Goal: Transaction & Acquisition: Obtain resource

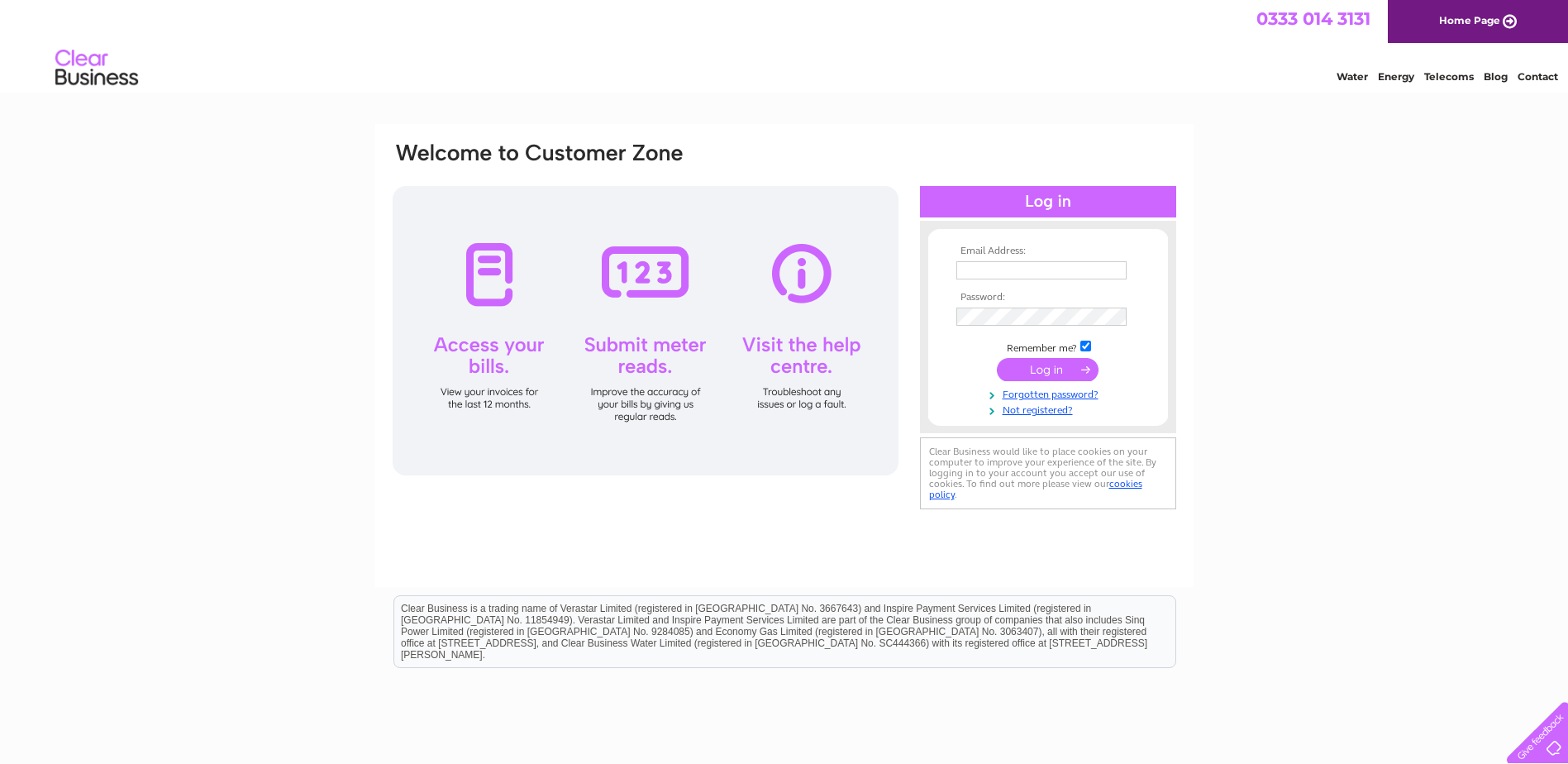
drag, startPoint x: 0, startPoint y: 0, endPoint x: 994, endPoint y: 276, distance: 1031.6
click at [994, 276] on input "text" at bounding box center [1041, 270] width 170 height 18
type input "s.mackie469@btinternet.com"
click at [1046, 373] on input "submit" at bounding box center [1047, 371] width 102 height 23
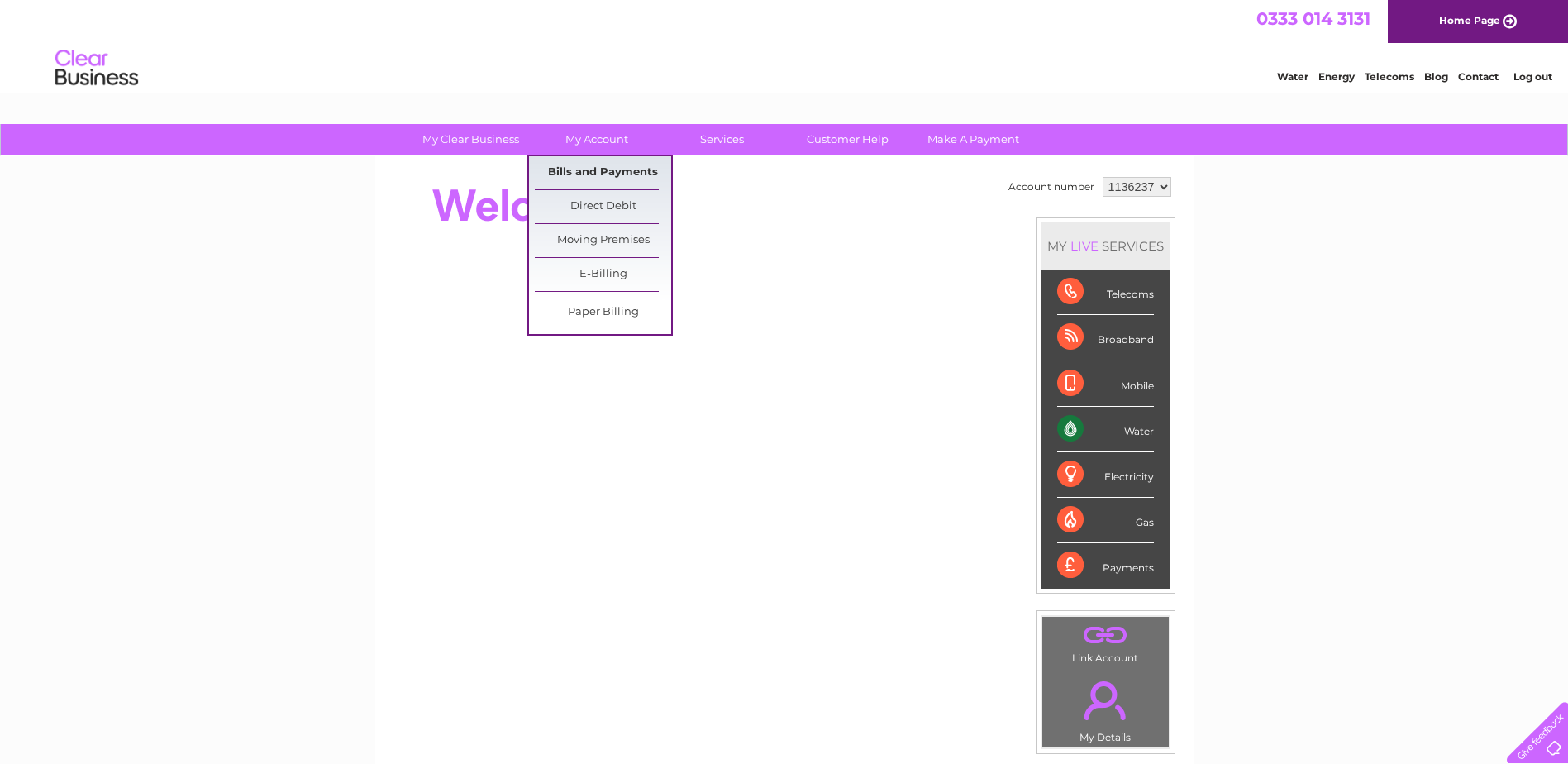
click at [598, 168] on link "Bills and Payments" at bounding box center [603, 172] width 136 height 33
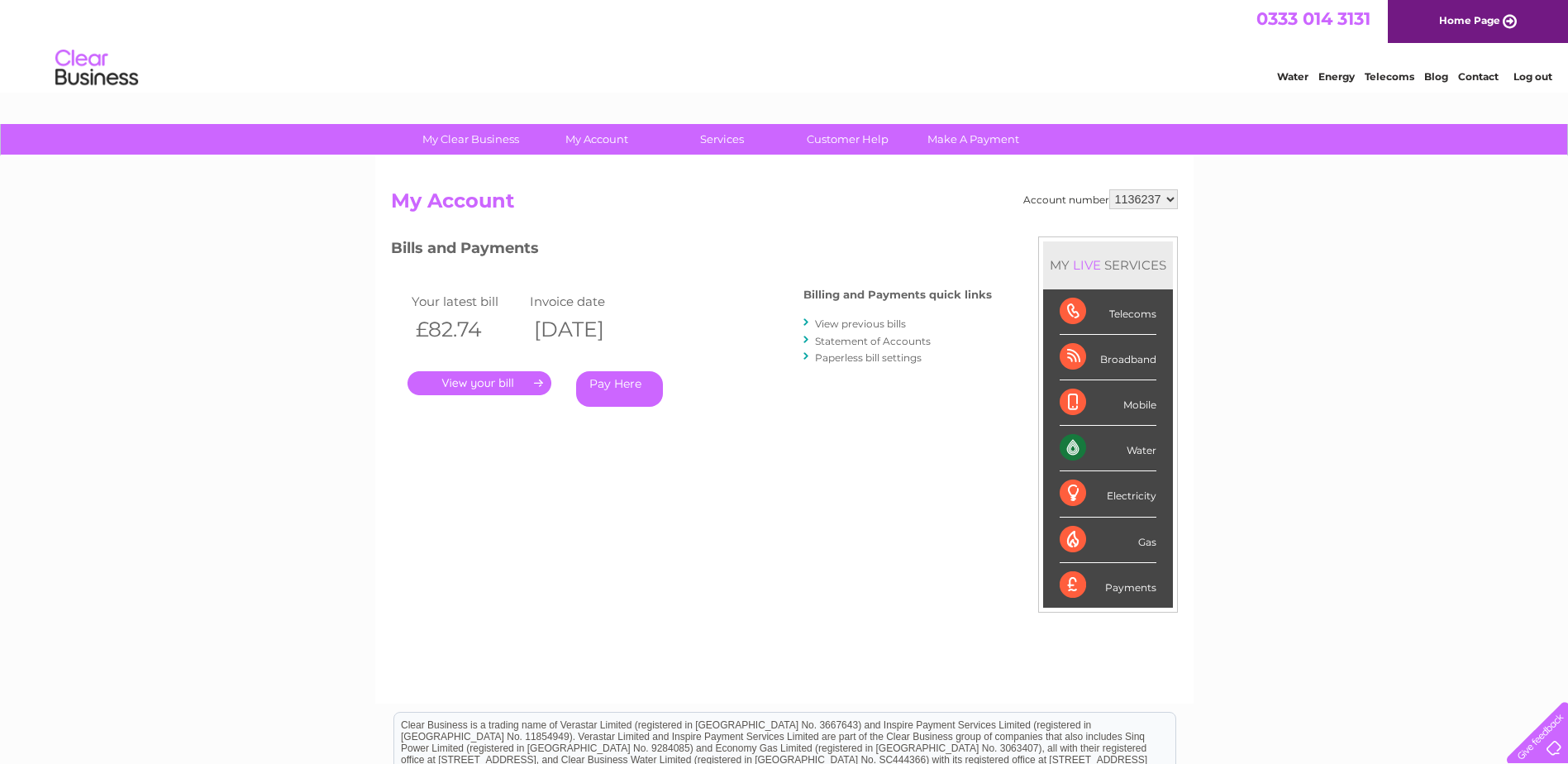
click at [473, 382] on link "." at bounding box center [479, 382] width 144 height 24
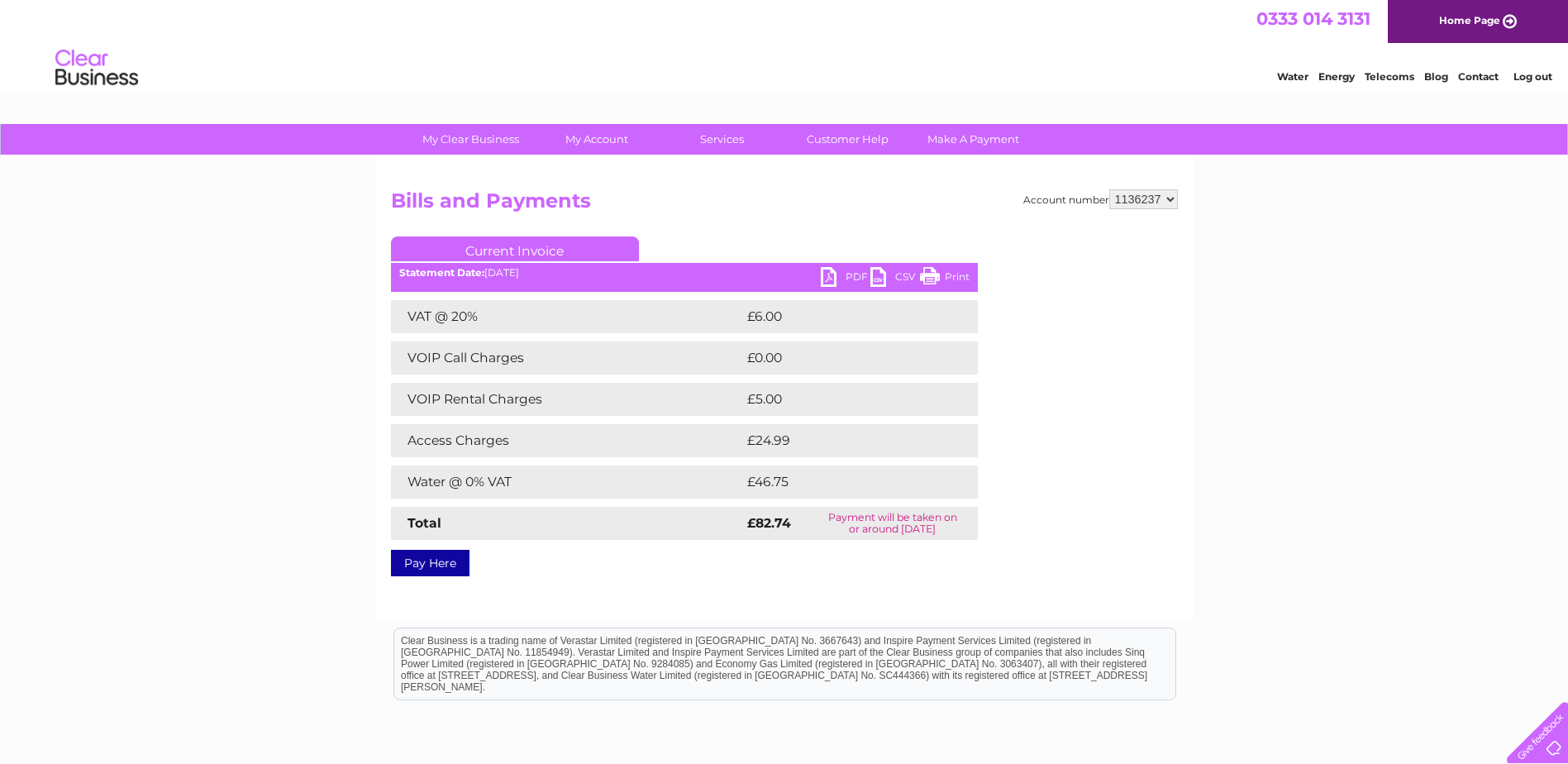
click at [831, 272] on link "PDF" at bounding box center [845, 279] width 49 height 24
click at [1527, 76] on link "Log out" at bounding box center [1533, 76] width 39 height 13
